Goal: Task Accomplishment & Management: Complete application form

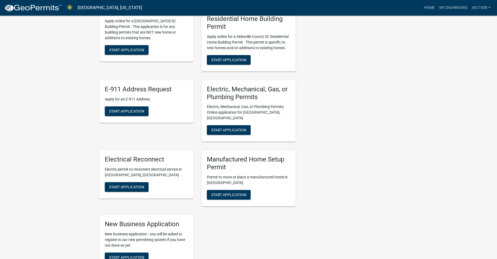
scroll to position [242, 0]
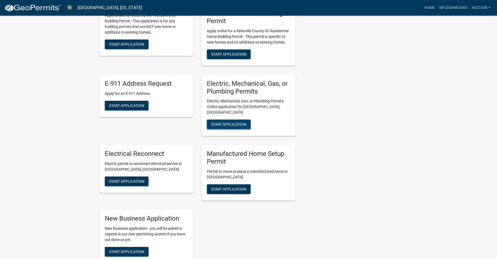
click at [233, 122] on span "Start Application" at bounding box center [228, 124] width 35 height 4
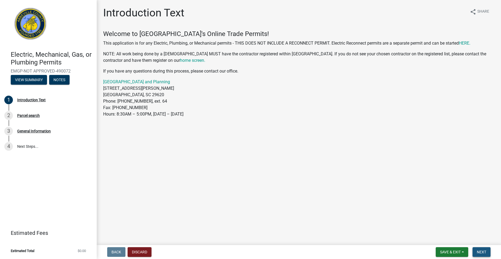
click at [486, 253] on span "Next" at bounding box center [481, 252] width 9 height 4
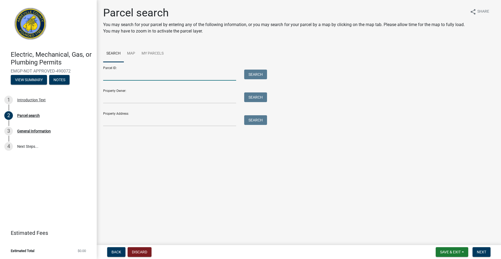
click at [182, 78] on input "Parcel ID:" at bounding box center [169, 75] width 133 height 11
click at [107, 101] on input "Property Owner:" at bounding box center [169, 97] width 133 height 11
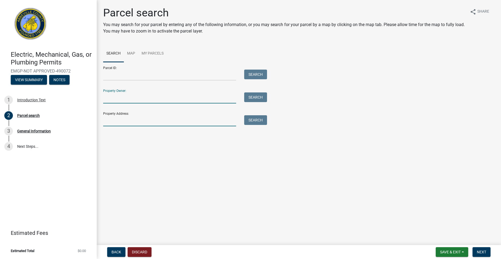
click at [222, 119] on input "Property Address:" at bounding box center [169, 120] width 133 height 11
type input "[STREET_ADDRESS]"
click at [254, 122] on button "Search" at bounding box center [255, 120] width 23 height 10
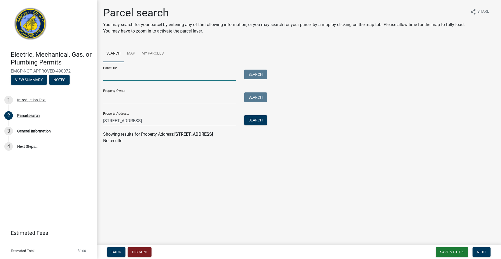
click at [167, 79] on input "Parcel ID:" at bounding box center [169, 75] width 133 height 11
click at [132, 54] on link "Map" at bounding box center [131, 53] width 15 height 17
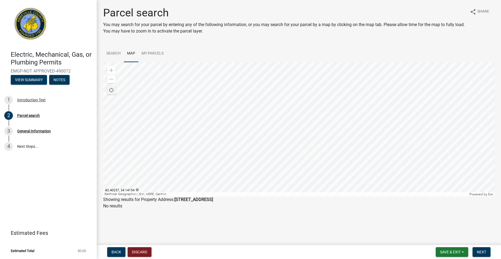
click at [329, 151] on div at bounding box center [298, 129] width 391 height 134
click at [315, 160] on div at bounding box center [298, 129] width 391 height 134
click at [117, 51] on link "Search" at bounding box center [113, 53] width 21 height 17
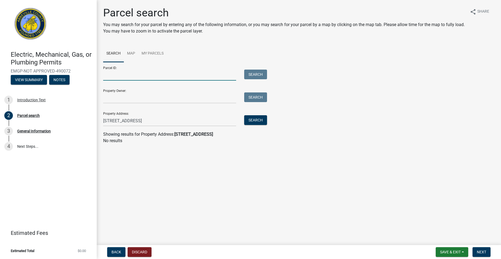
click at [130, 75] on input "Parcel ID:" at bounding box center [169, 75] width 133 height 11
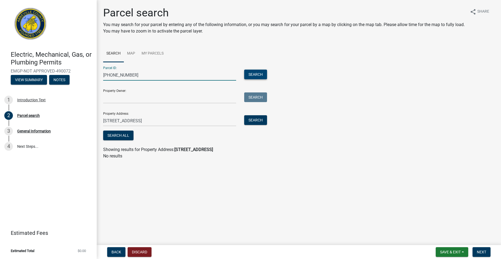
type input "[PHONE_NUMBER]"
click at [251, 75] on button "Search" at bounding box center [255, 75] width 23 height 10
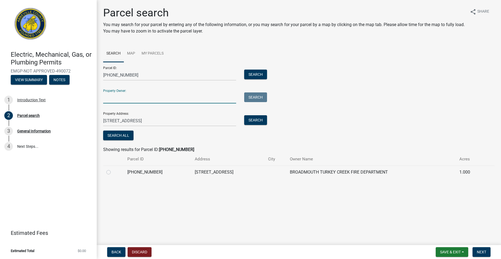
click at [150, 94] on input "Property Owner:" at bounding box center [169, 97] width 133 height 11
type input "Broadmouth [GEOGRAPHIC_DATA]"
click at [265, 99] on button "Search" at bounding box center [255, 97] width 23 height 10
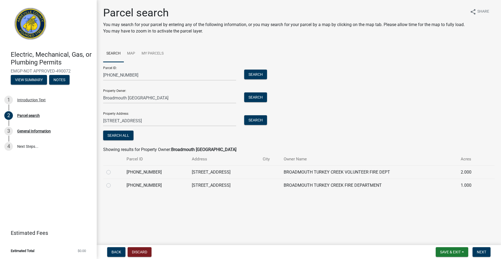
click at [113, 182] on label at bounding box center [113, 182] width 0 height 0
click at [113, 185] on input "radio" at bounding box center [114, 183] width 3 height 3
radio input "true"
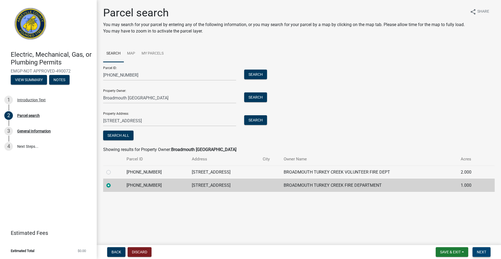
click at [481, 251] on span "Next" at bounding box center [481, 252] width 9 height 4
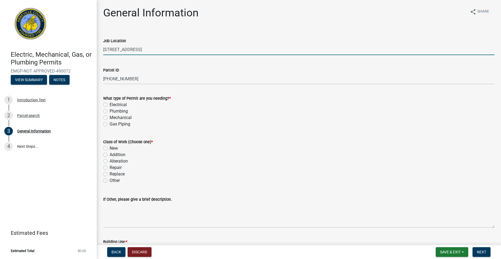
click at [151, 51] on input "[STREET_ADDRESS]" at bounding box center [298, 49] width 391 height 11
type input "[STREET_ADDRESS] Address([STREET_ADDRESS])"
click at [110, 104] on label "Electrical" at bounding box center [118, 105] width 17 height 6
click at [110, 104] on input "Electrical" at bounding box center [111, 103] width 3 height 3
radio input "true"
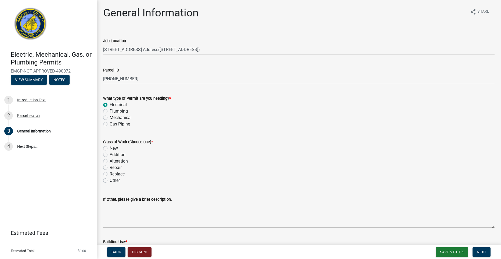
click at [110, 149] on label "New" at bounding box center [114, 148] width 8 height 6
click at [110, 149] on input "New" at bounding box center [111, 146] width 3 height 3
radio input "true"
click at [110, 181] on label "Other" at bounding box center [115, 180] width 10 height 6
click at [110, 181] on input "Other" at bounding box center [111, 178] width 3 height 3
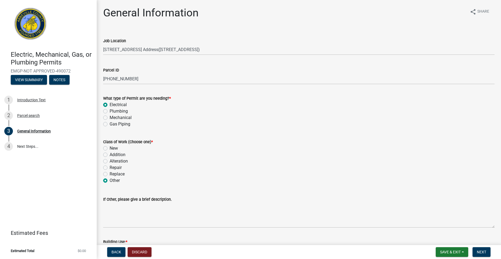
radio input "true"
click at [110, 148] on label "New" at bounding box center [114, 148] width 8 height 6
click at [110, 148] on input "New" at bounding box center [111, 146] width 3 height 3
radio input "true"
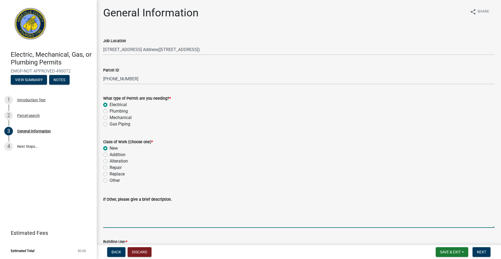
click at [134, 221] on textarea "If Other, please give a brief description." at bounding box center [298, 215] width 391 height 25
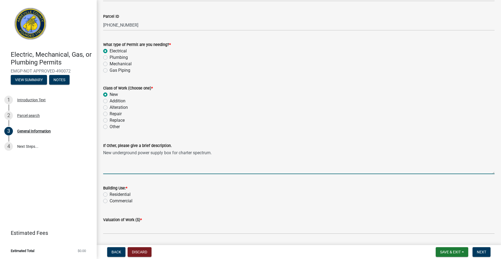
scroll to position [81, 0]
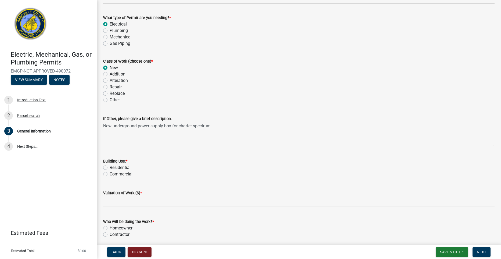
type textarea "New underground power supply box for charter spectrum."
click at [110, 174] on label "Commercial" at bounding box center [121, 174] width 23 height 6
click at [110, 174] on input "Commercial" at bounding box center [111, 172] width 3 height 3
radio input "true"
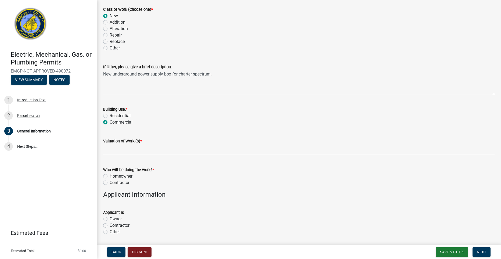
scroll to position [134, 0]
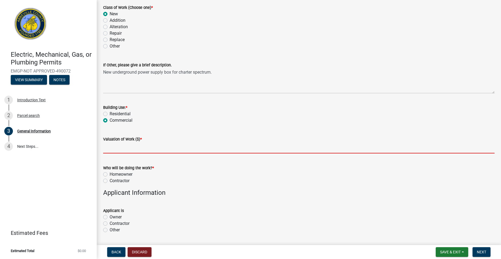
click at [161, 148] on input "text" at bounding box center [298, 147] width 391 height 11
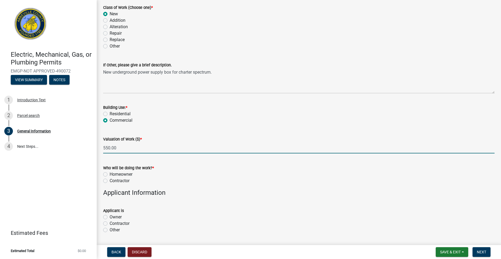
type input "550"
click at [110, 182] on label "Contractor" at bounding box center [120, 181] width 20 height 6
click at [110, 181] on input "Contractor" at bounding box center [111, 179] width 3 height 3
radio input "true"
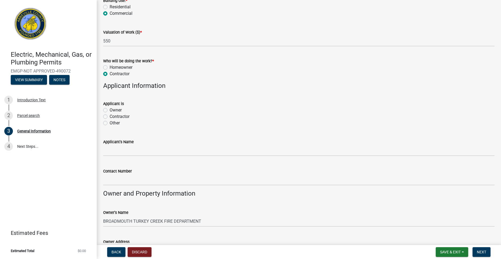
scroll to position [242, 0]
click at [110, 118] on label "Contractor" at bounding box center [120, 116] width 20 height 6
click at [110, 116] on input "Contractor" at bounding box center [111, 114] width 3 height 3
radio input "true"
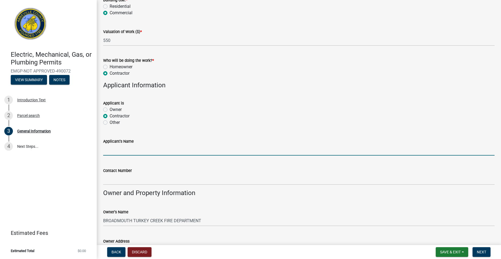
click at [126, 152] on input "Applicant's Name" at bounding box center [298, 150] width 391 height 11
type input "American Electrical Contractors, LLC-[PERSON_NAME]"
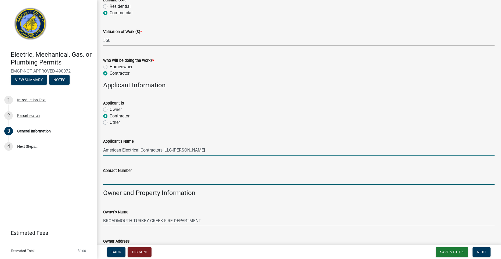
type input "[PHONE_NUMBER]"
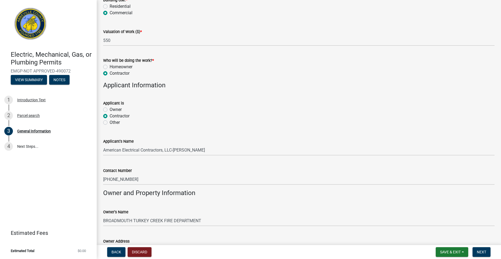
click at [235, 203] on div "Owner's Name BROADMOUTH TURKEY CREEK FIRE DEPARTMENT" at bounding box center [298, 213] width 391 height 25
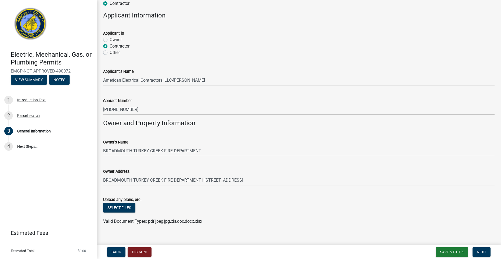
scroll to position [319, 0]
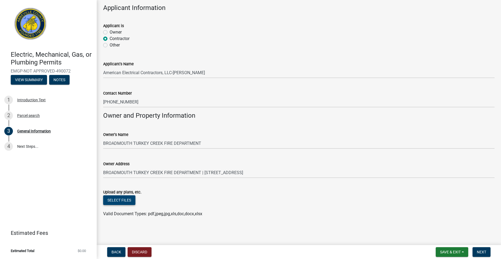
click at [122, 201] on button "Select files" at bounding box center [119, 200] width 32 height 10
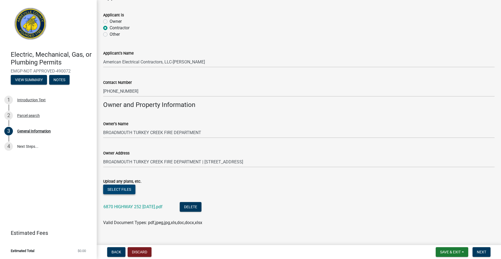
scroll to position [339, 0]
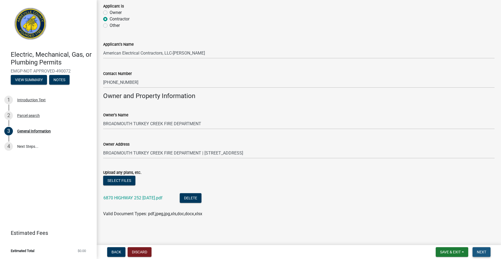
click at [482, 250] on span "Next" at bounding box center [481, 252] width 9 height 4
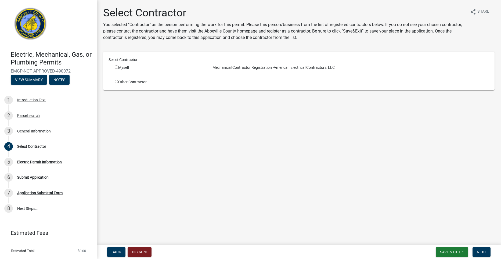
click at [116, 67] on input "radio" at bounding box center [116, 66] width 3 height 3
radio input "true"
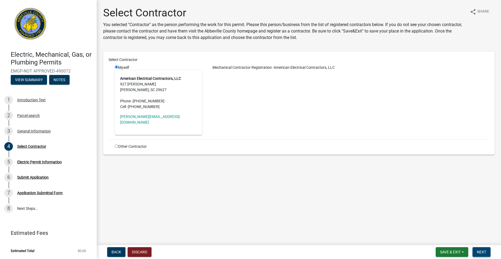
click at [476, 248] on button "Next" at bounding box center [482, 252] width 18 height 10
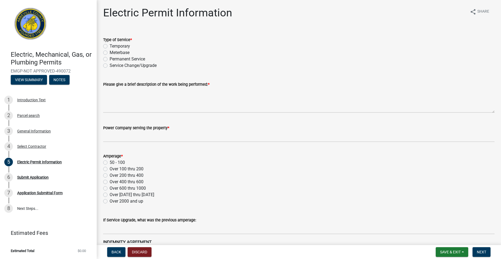
click at [110, 175] on label "Over 200 thru 400" at bounding box center [127, 175] width 34 height 6
click at [110, 175] on input "Over 200 thru 400" at bounding box center [111, 173] width 3 height 3
radio input "true"
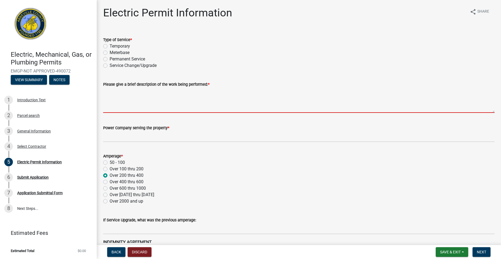
click at [154, 109] on textarea "Please give a brief description of the work being performed: *" at bounding box center [298, 100] width 391 height 25
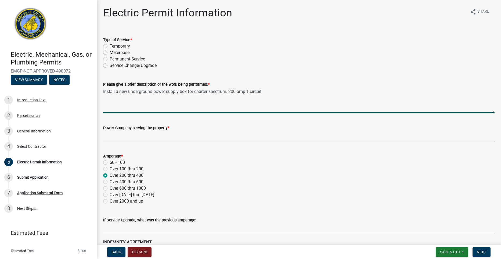
type textarea "Install a new underground power supply box for charter spectrum. 200 amp 1 circ…"
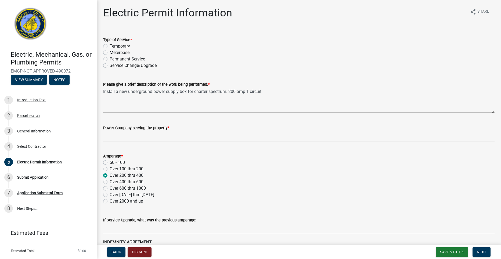
click at [110, 58] on label "Permanent Service" at bounding box center [127, 59] width 35 height 6
click at [110, 58] on input "Permanent Service" at bounding box center [111, 57] width 3 height 3
radio input "true"
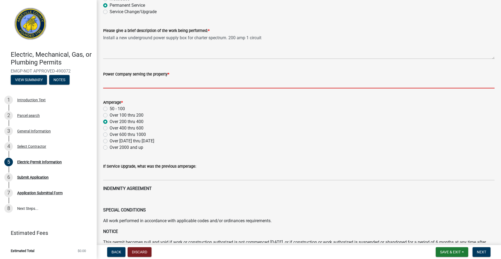
click at [150, 84] on input "Power Company serving the property *" at bounding box center [298, 82] width 391 height 11
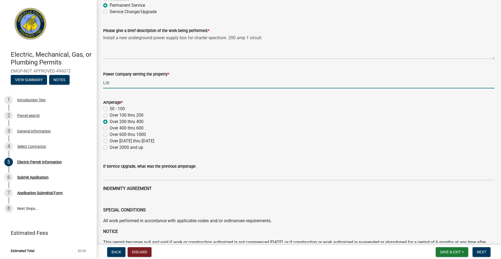
type input "Little River"
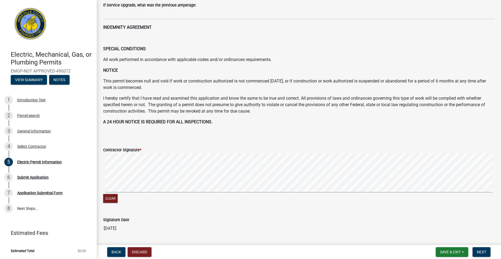
scroll to position [231, 0]
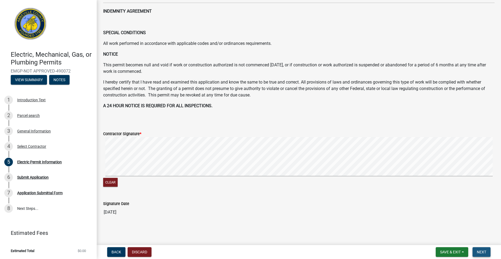
click at [481, 250] on span "Next" at bounding box center [481, 252] width 9 height 4
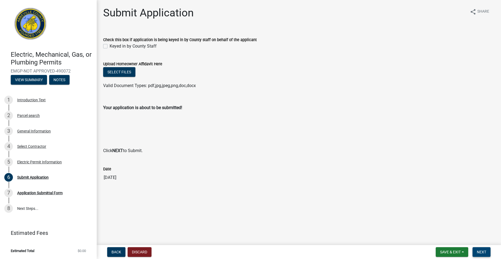
click at [482, 251] on span "Next" at bounding box center [481, 252] width 9 height 4
